Goal: Register for event/course

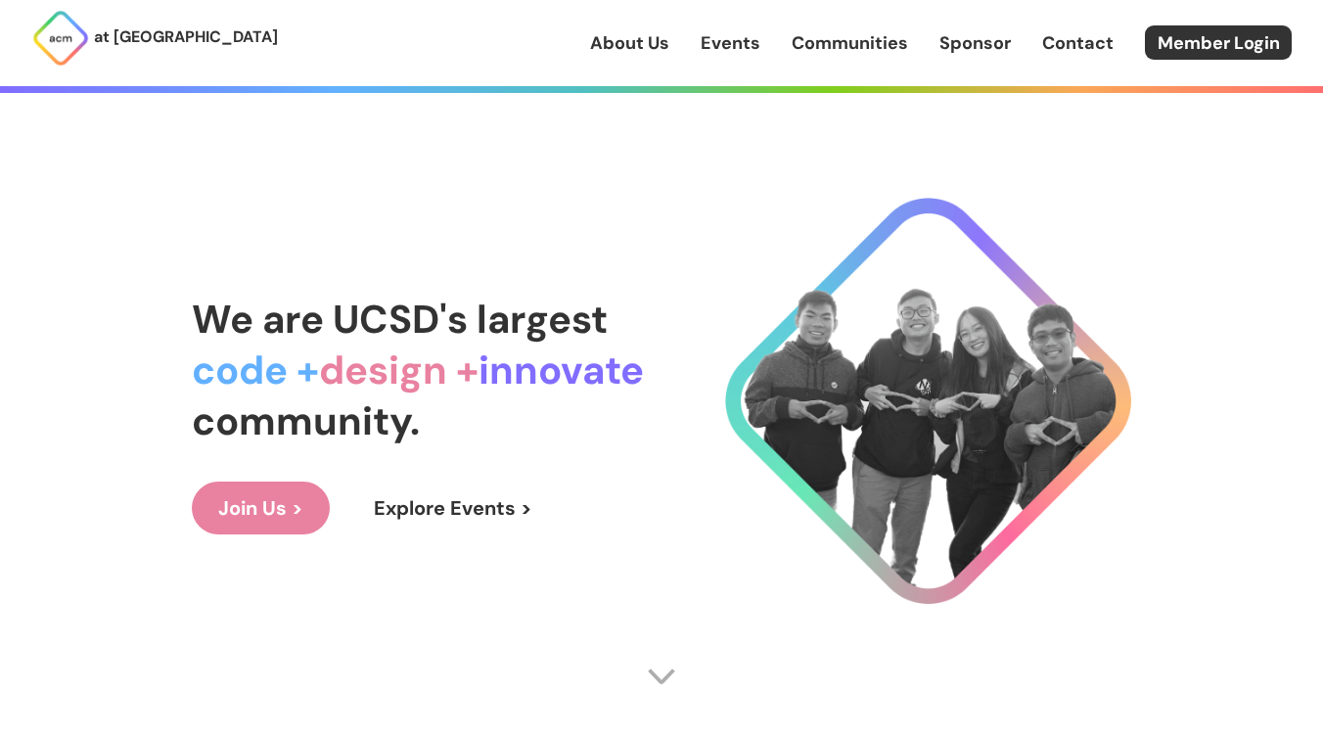
click at [256, 519] on link "Join Us >" at bounding box center [261, 508] width 138 height 53
click at [844, 44] on link "Communities" at bounding box center [850, 42] width 116 height 25
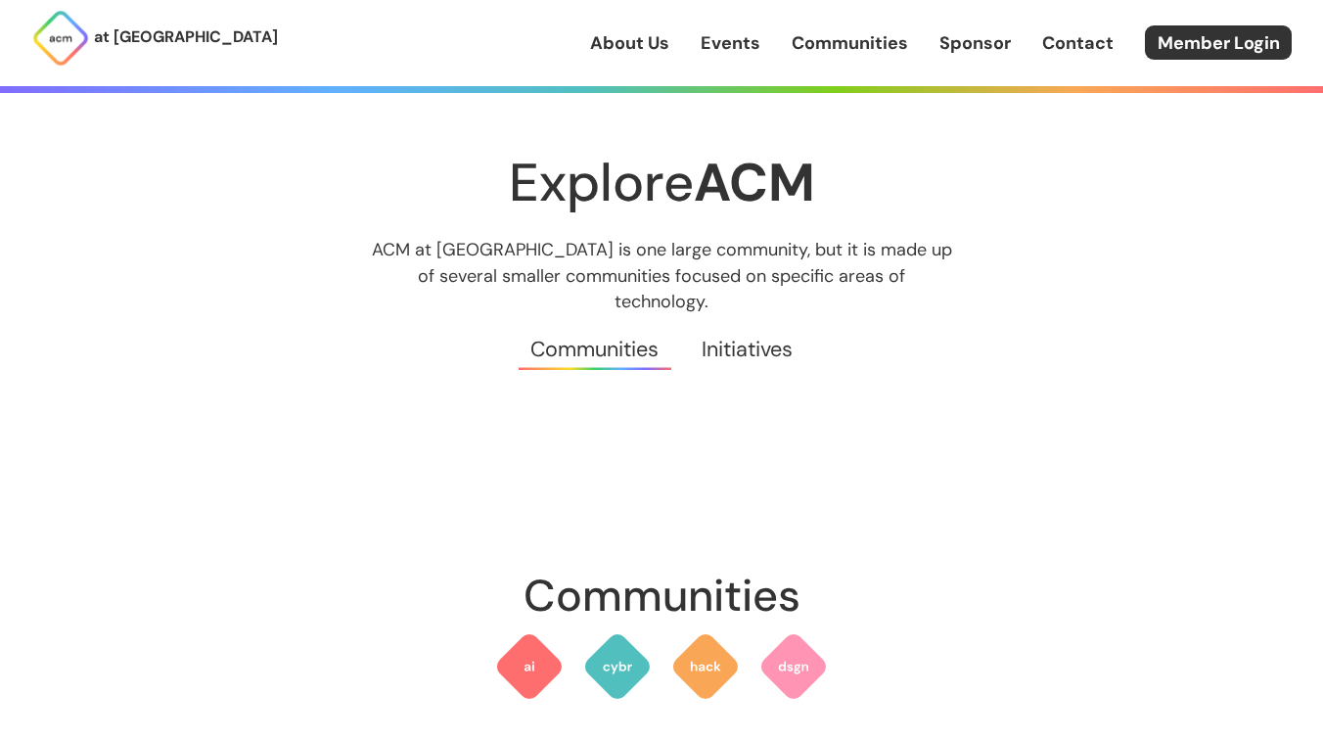
click at [749, 38] on link "Events" at bounding box center [731, 42] width 60 height 25
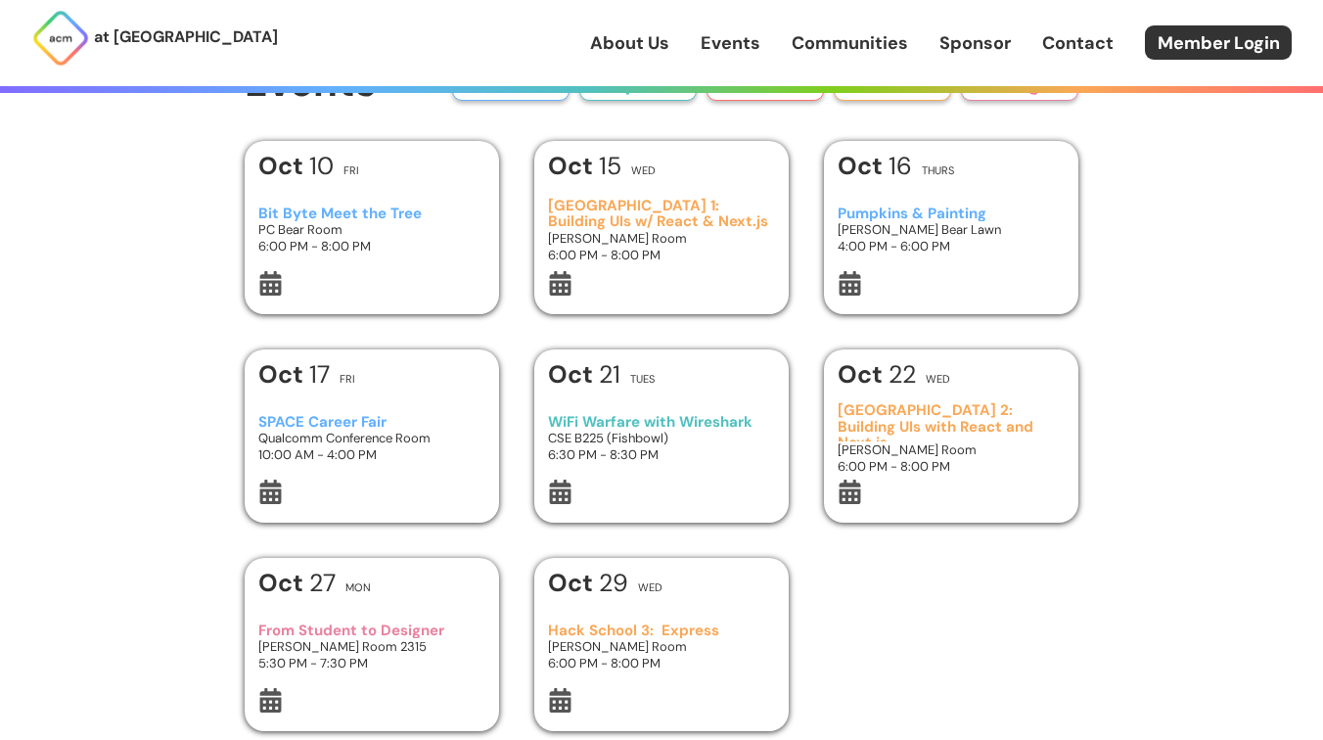
scroll to position [50, 0]
click at [419, 208] on h3 "Bit Byte Meet the Tree" at bounding box center [372, 212] width 228 height 17
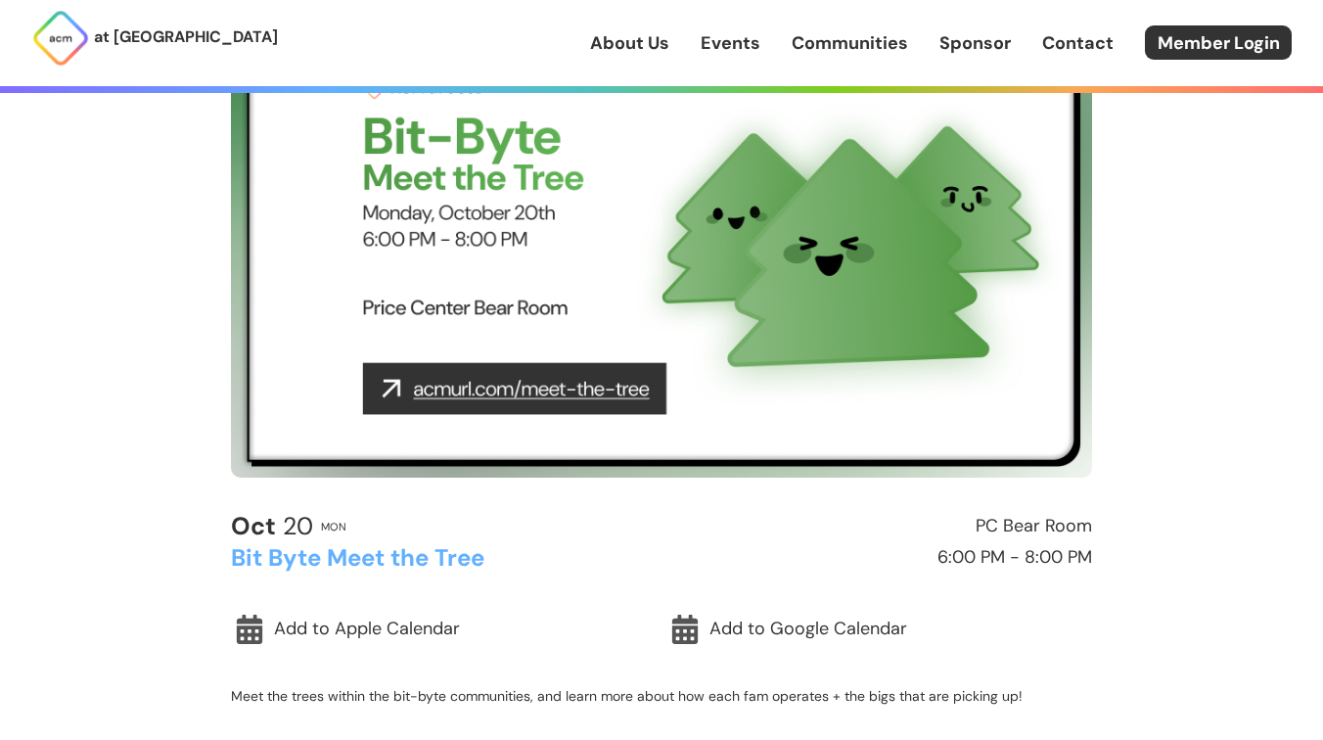
scroll to position [203, 0]
